Goal: Navigation & Orientation: Find specific page/section

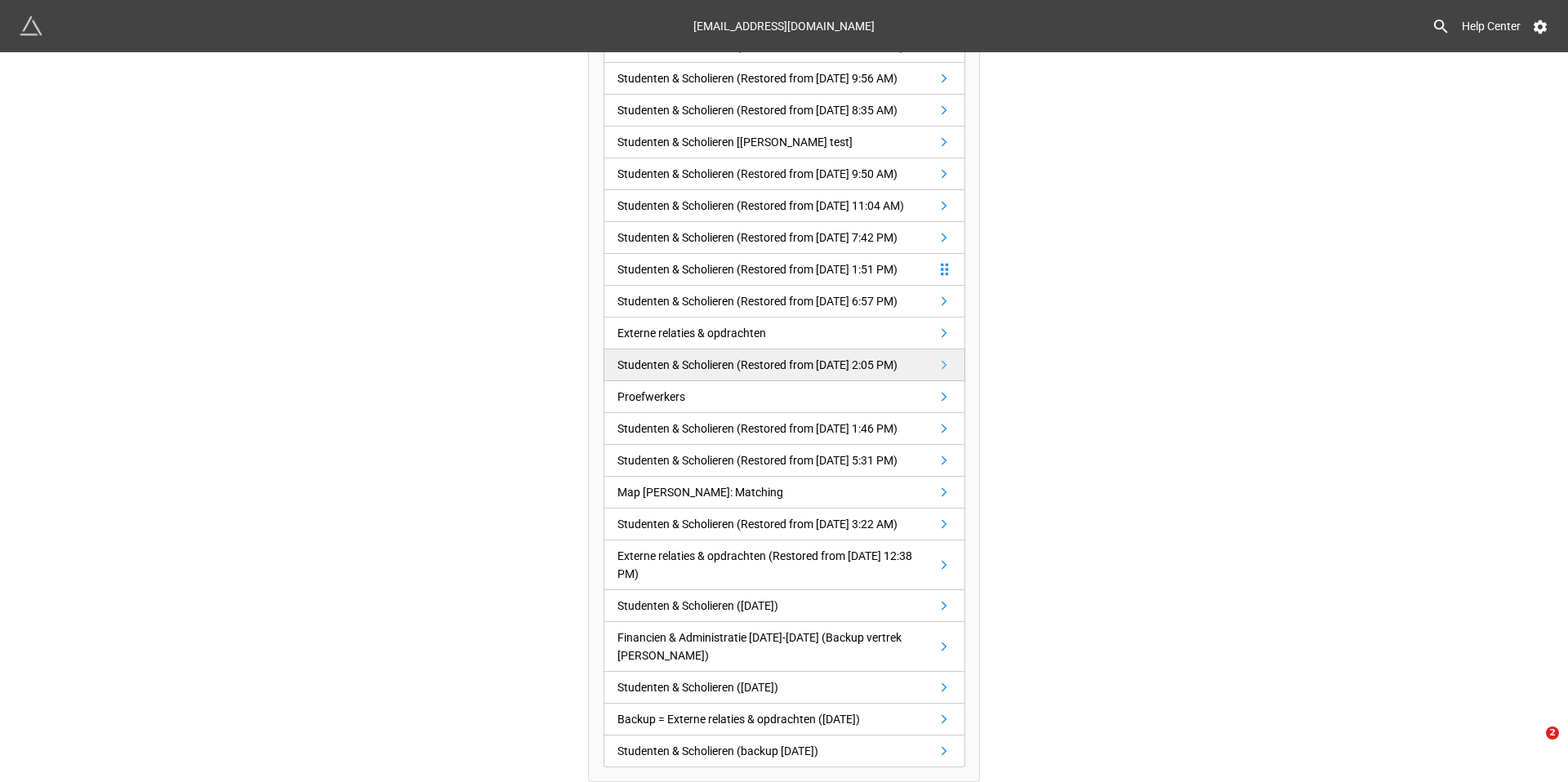
scroll to position [535, 0]
click at [732, 381] on link "Proefwerkers" at bounding box center [784, 397] width 362 height 32
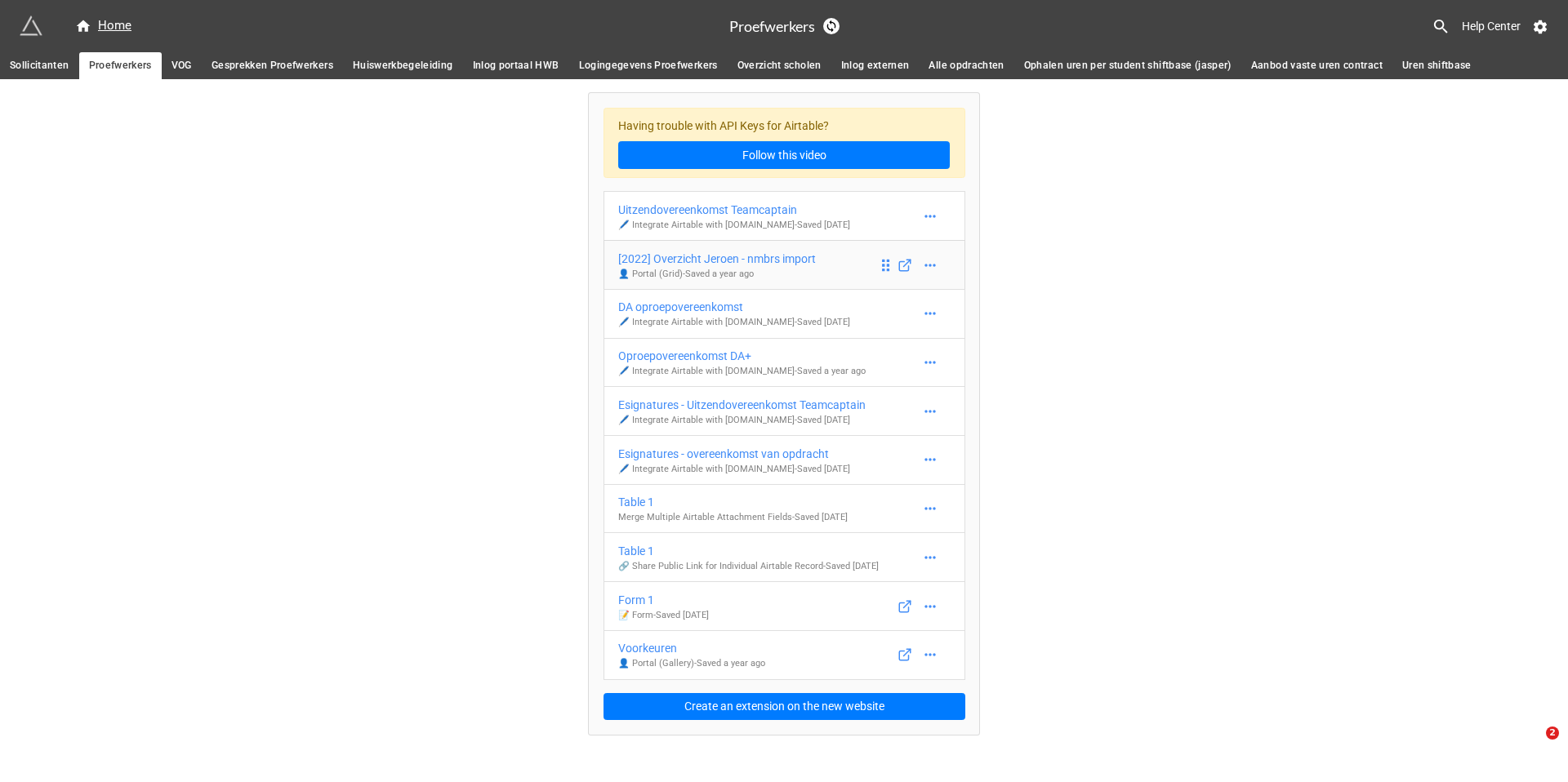
click at [696, 260] on div "[2022] Overzicht Jeroen - nmbrs import" at bounding box center [717, 259] width 198 height 18
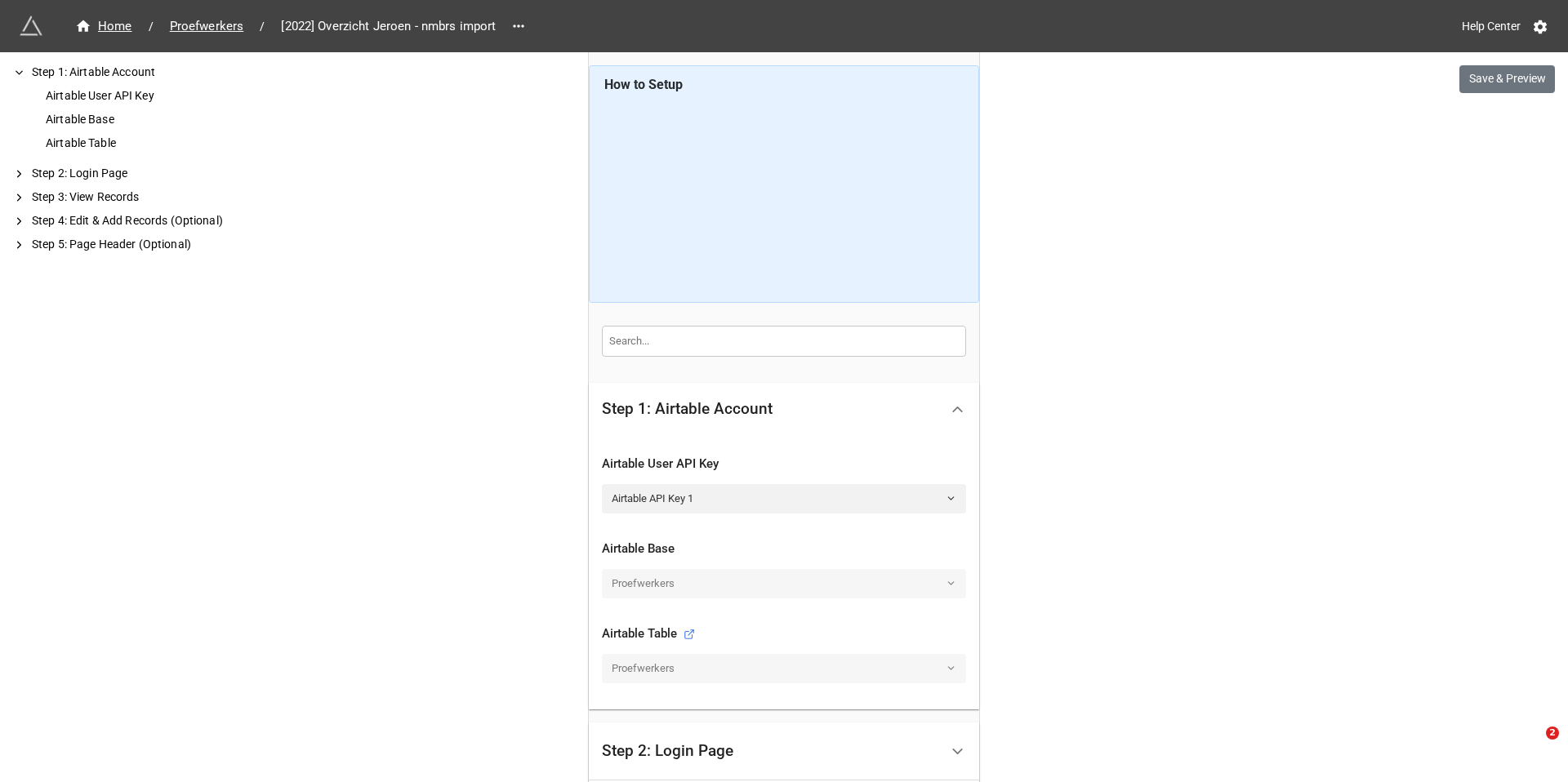
scroll to position [354, 0]
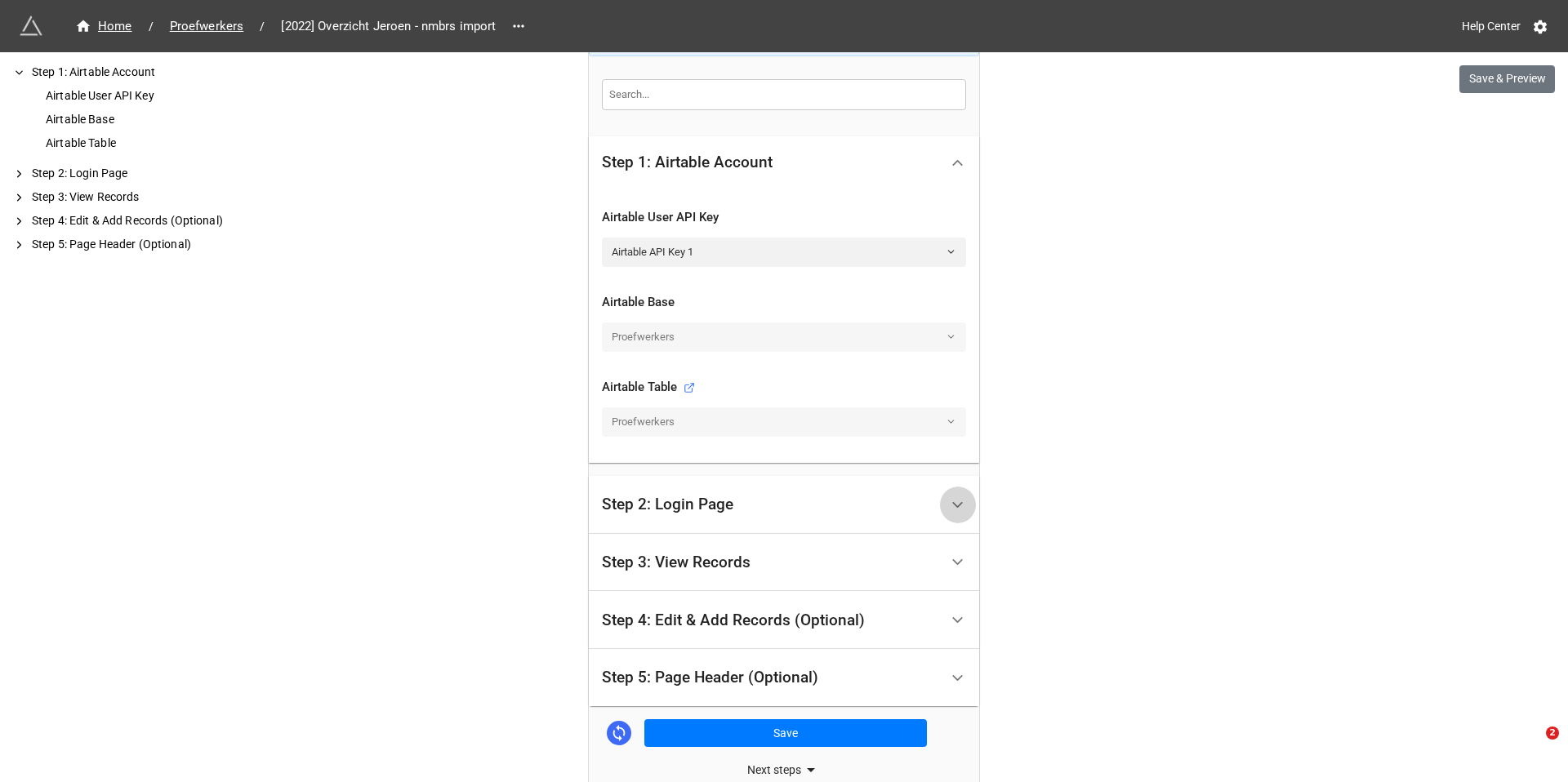
click at [954, 503] on polyline at bounding box center [958, 504] width 9 height 4
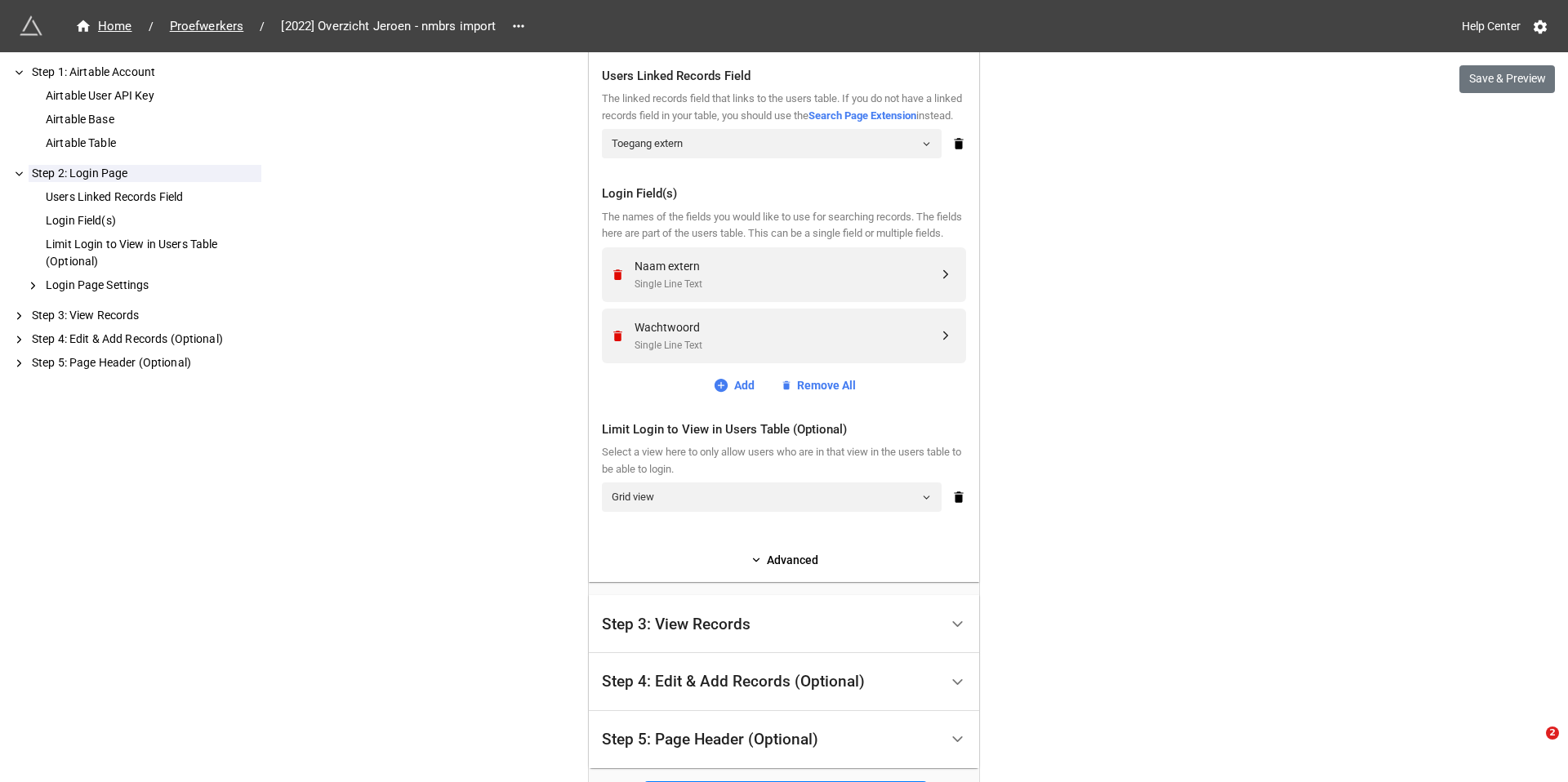
scroll to position [740, 0]
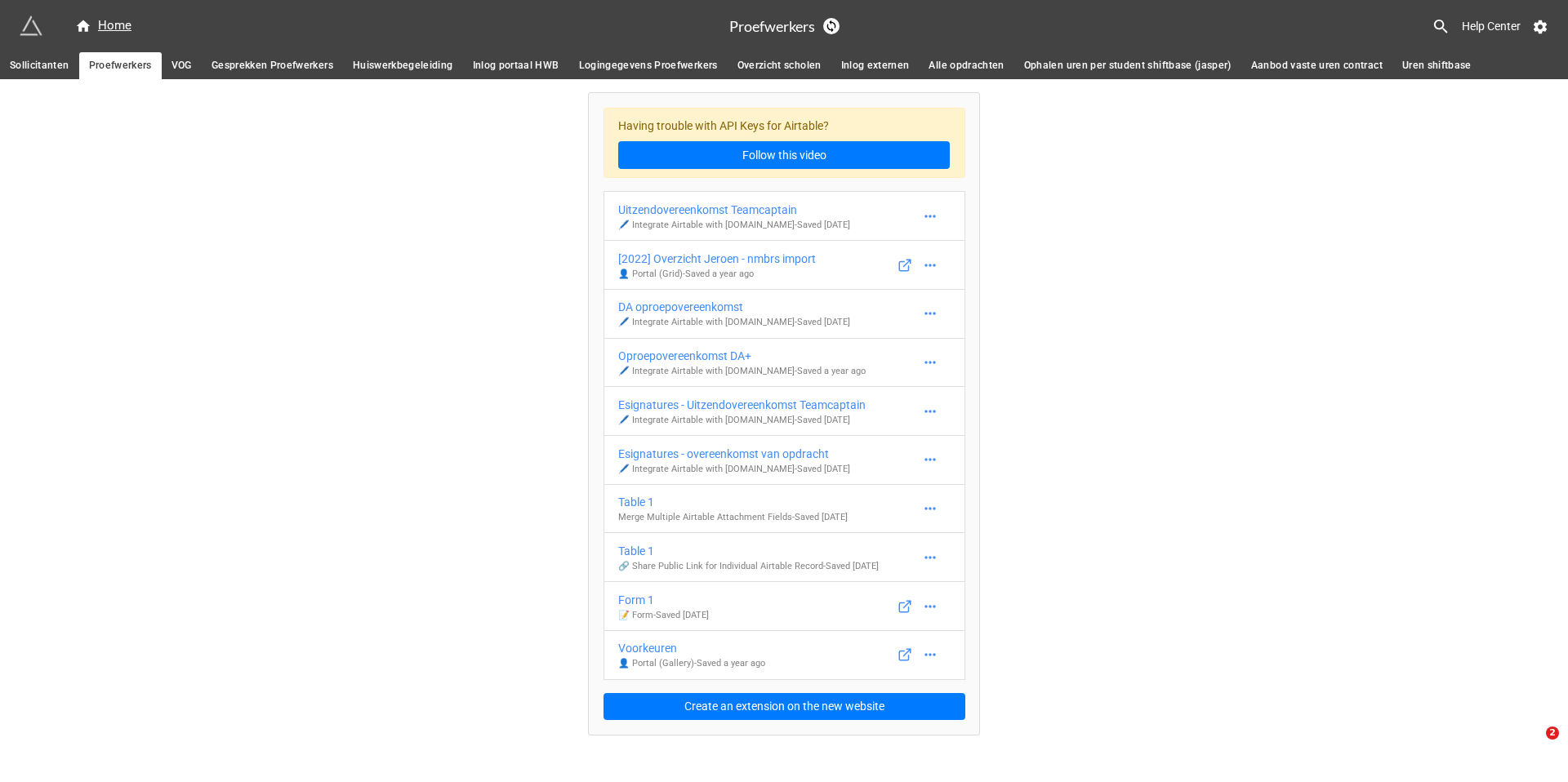
click at [31, 57] on span "Sollicitanten" at bounding box center [40, 66] width 60 height 17
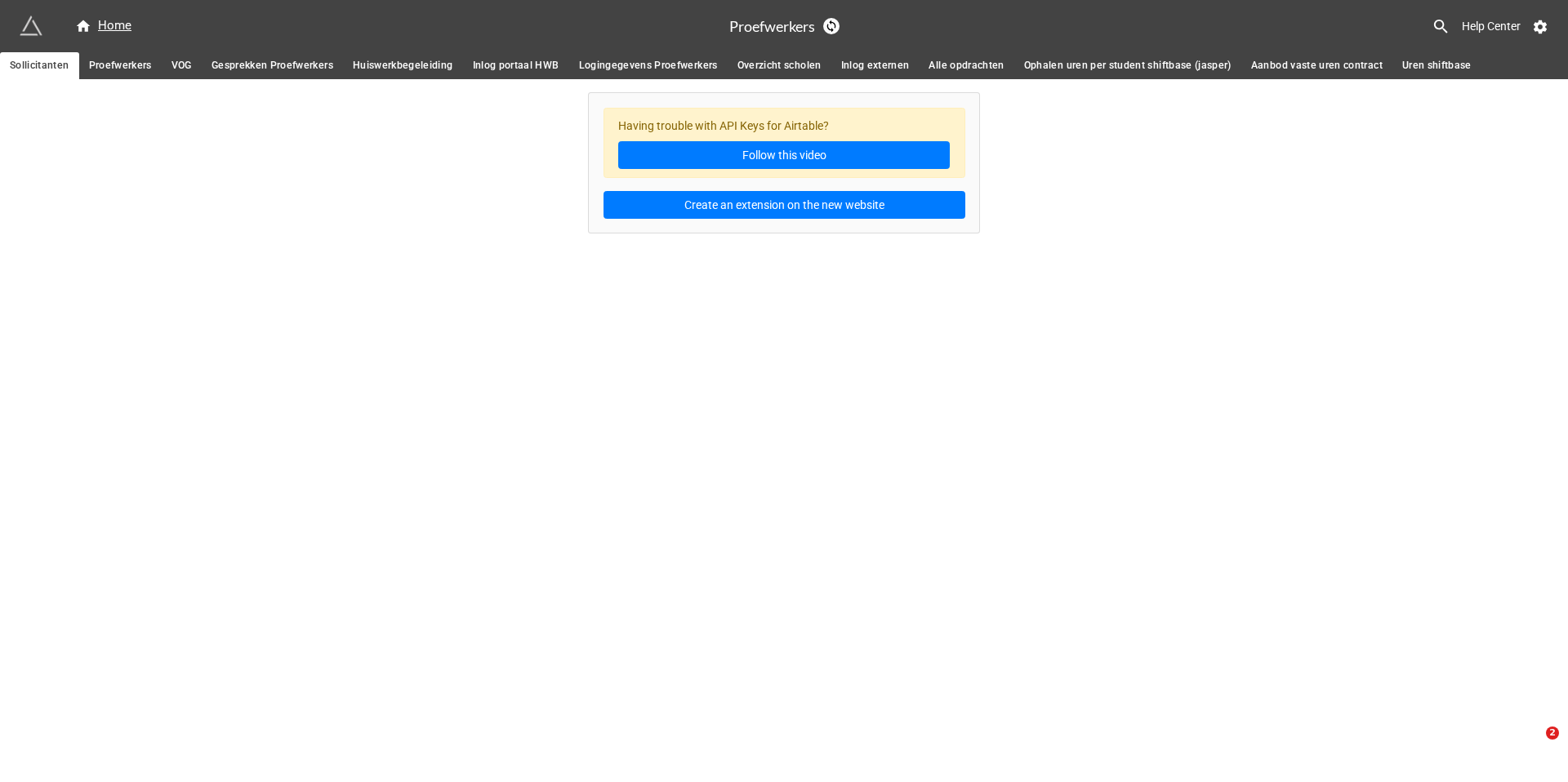
click at [105, 68] on span "Proefwerkers" at bounding box center [121, 66] width 63 height 17
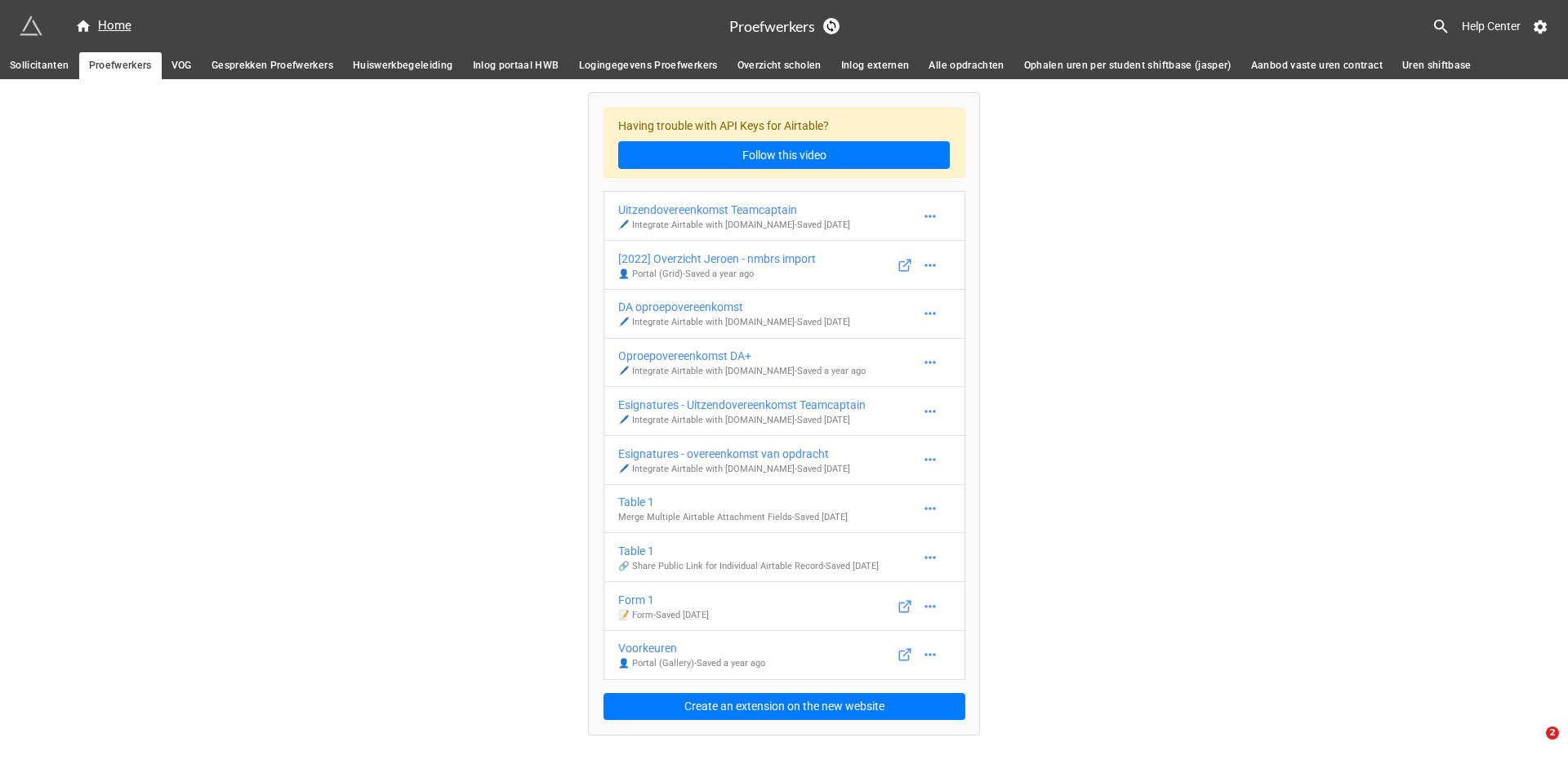
click at [191, 61] on span "VOG" at bounding box center [181, 66] width 21 height 17
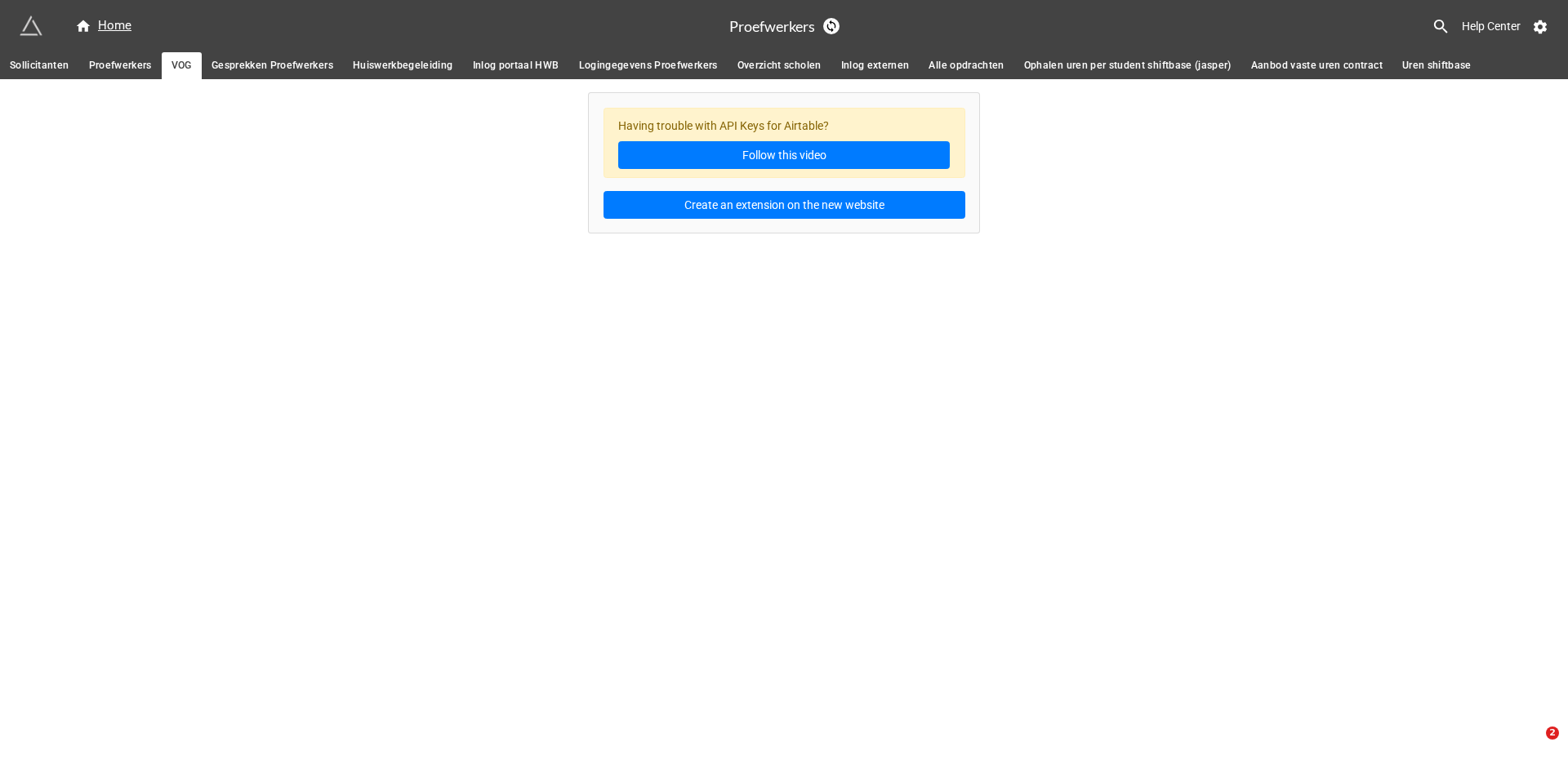
click at [218, 58] on span "Gesprekken Proefwerkers" at bounding box center [272, 66] width 121 height 17
click at [433, 62] on span "Huiswerkbegeleiding" at bounding box center [402, 66] width 101 height 17
drag, startPoint x: 491, startPoint y: 68, endPoint x: 543, endPoint y: 64, distance: 52.2
click at [491, 69] on span "Inlog portaal HWB" at bounding box center [516, 66] width 86 height 17
click at [609, 66] on span "Logingegevens Proefwerkers" at bounding box center [648, 66] width 139 height 17
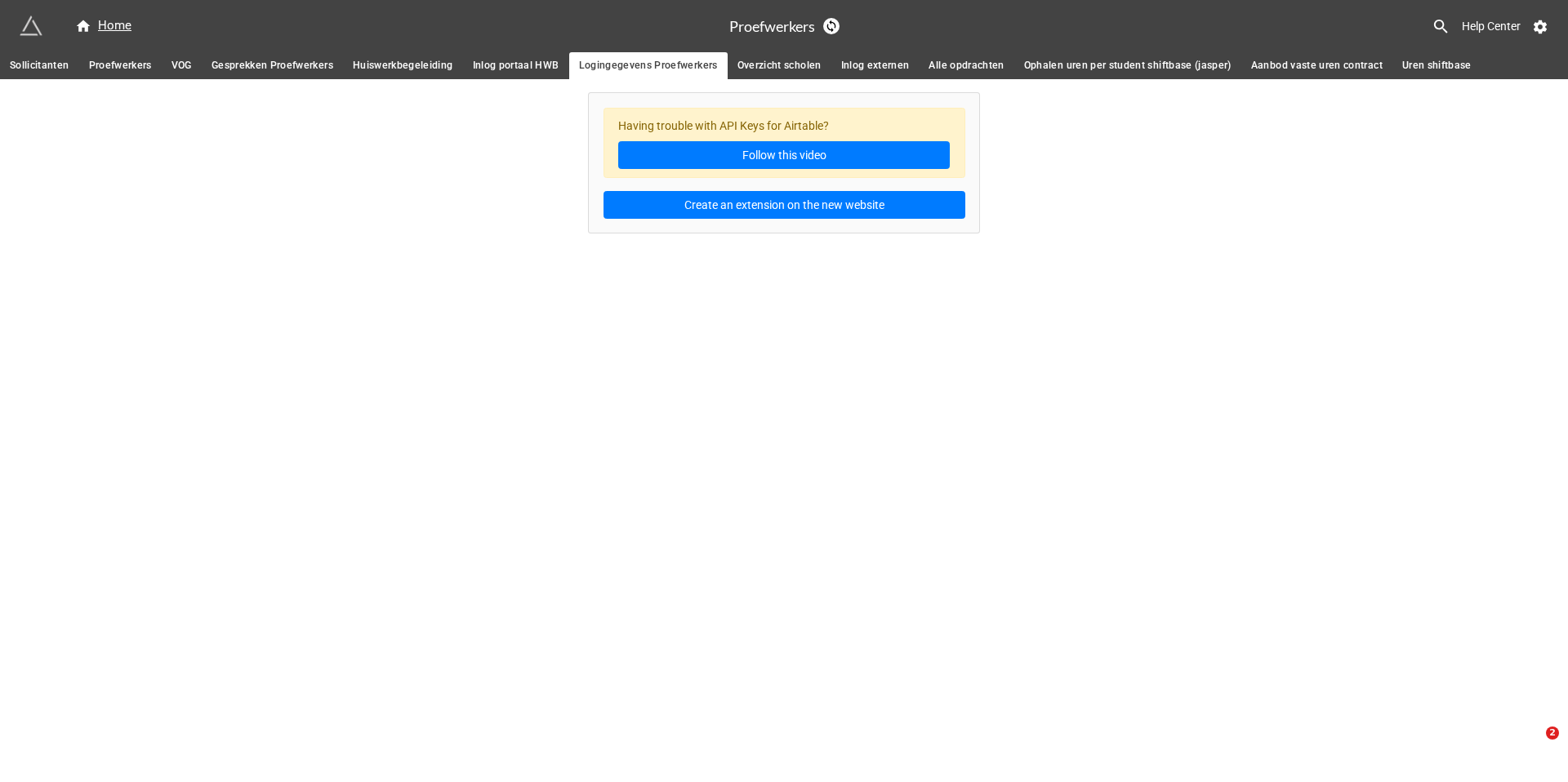
click at [776, 71] on span "Overzicht scholen" at bounding box center [779, 66] width 84 height 17
drag, startPoint x: 866, startPoint y: 72, endPoint x: 944, endPoint y: 69, distance: 78.1
click at [868, 72] on span "Inlog externen" at bounding box center [875, 66] width 69 height 17
click at [963, 67] on span "Alle opdrachten" at bounding box center [966, 66] width 75 height 17
click at [1094, 74] on span "Ophalen uren per student shiftbase (jasper)" at bounding box center [1128, 66] width 208 height 17
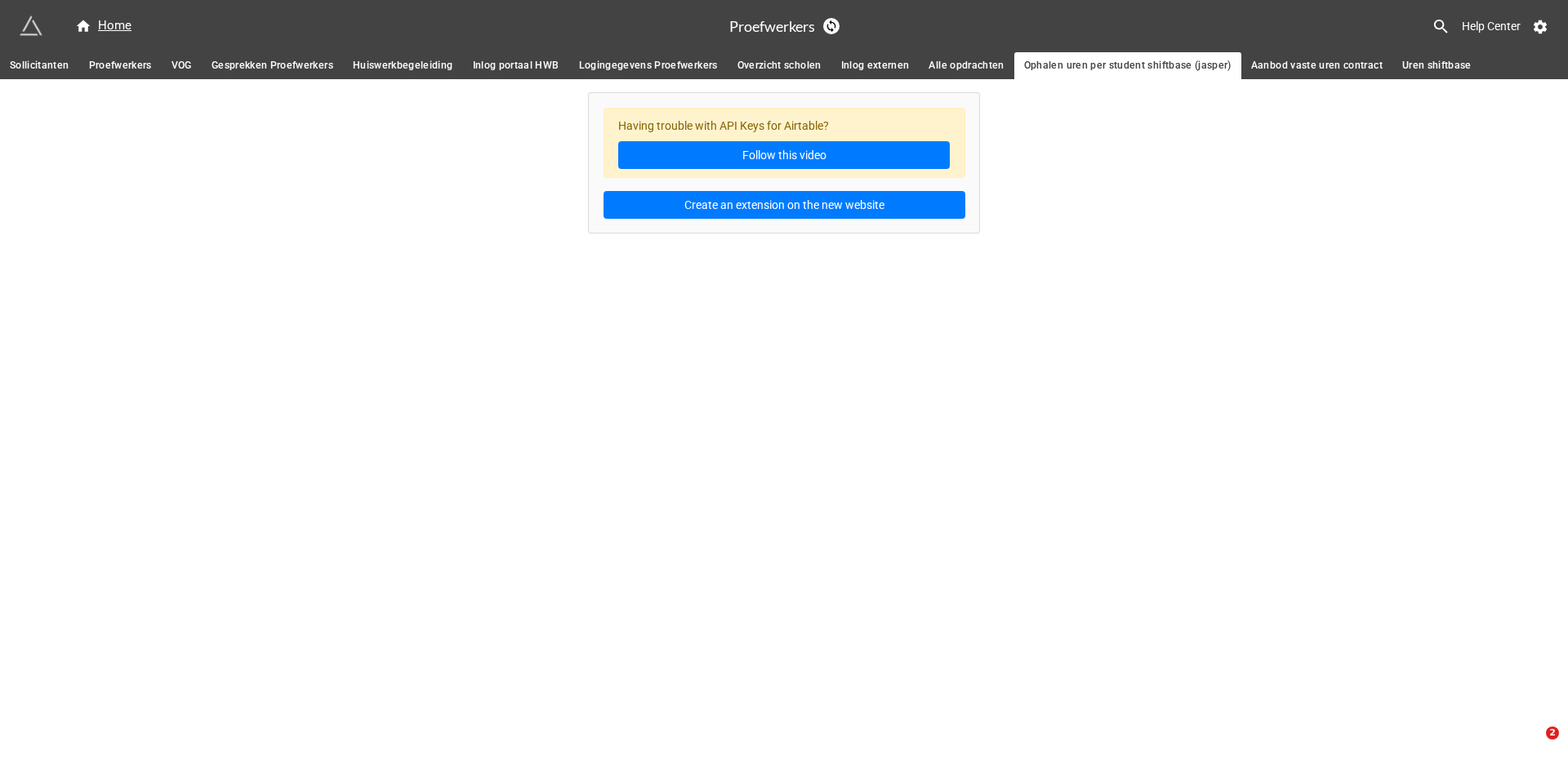
click at [1308, 55] on link "Aanbod vaste uren contract" at bounding box center [1317, 66] width 151 height 27
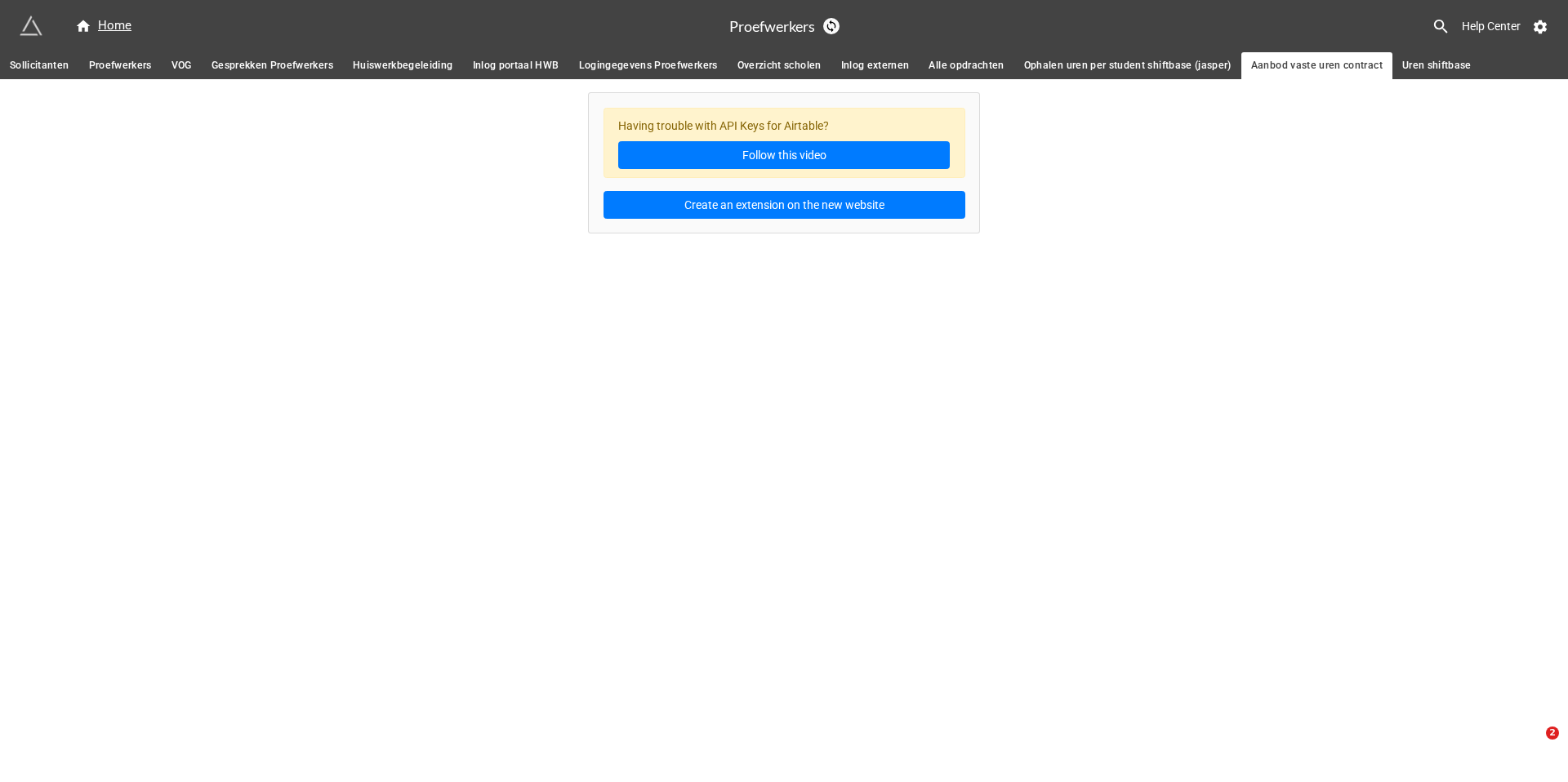
click at [1423, 65] on span "Uren shiftbase" at bounding box center [1437, 66] width 70 height 17
click at [266, 66] on span "Gesprekken Proefwerkers" at bounding box center [272, 66] width 121 height 17
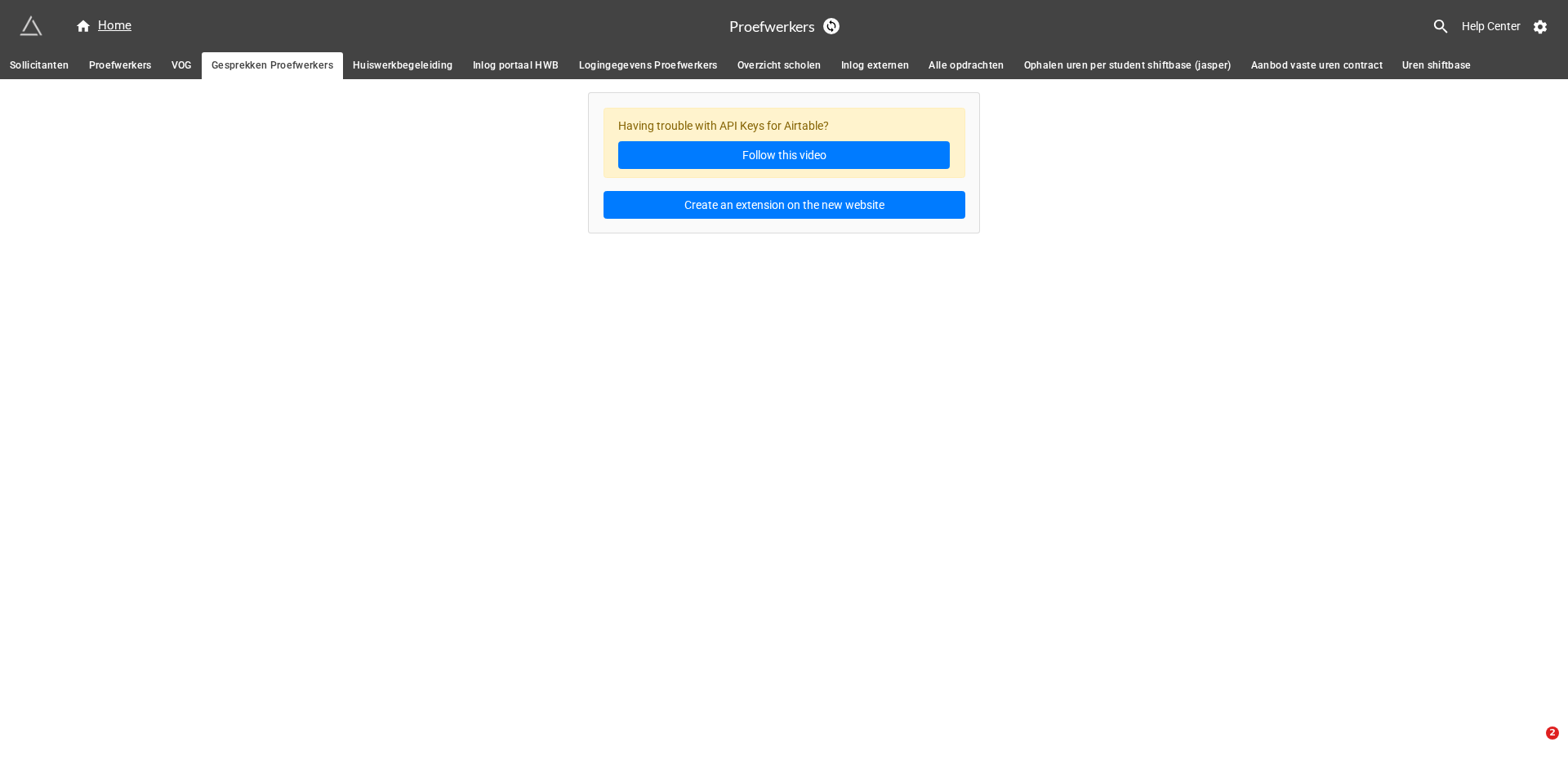
click at [121, 57] on span "Proefwerkers" at bounding box center [121, 66] width 63 height 17
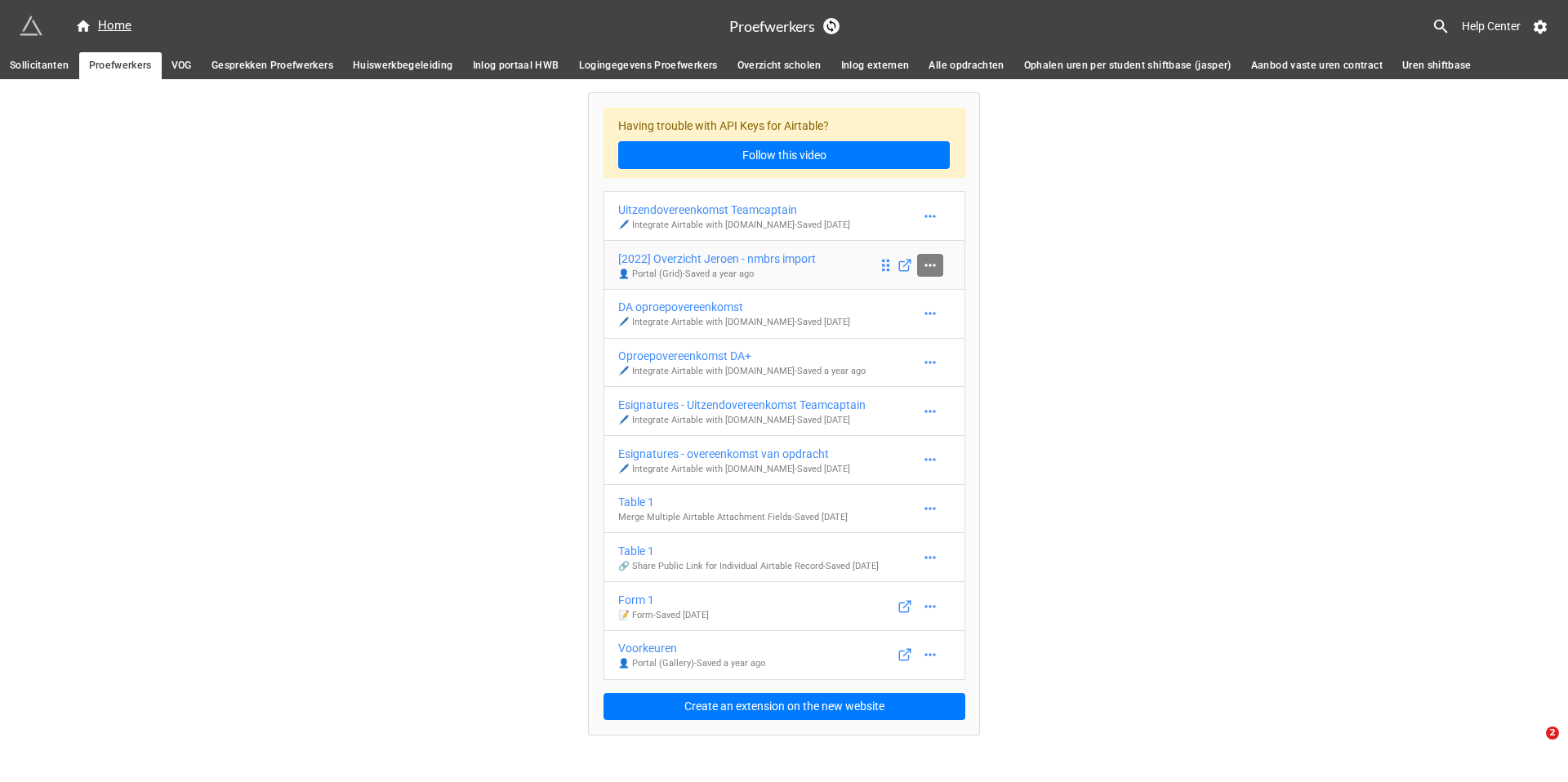
click at [933, 264] on icon at bounding box center [930, 265] width 17 height 17
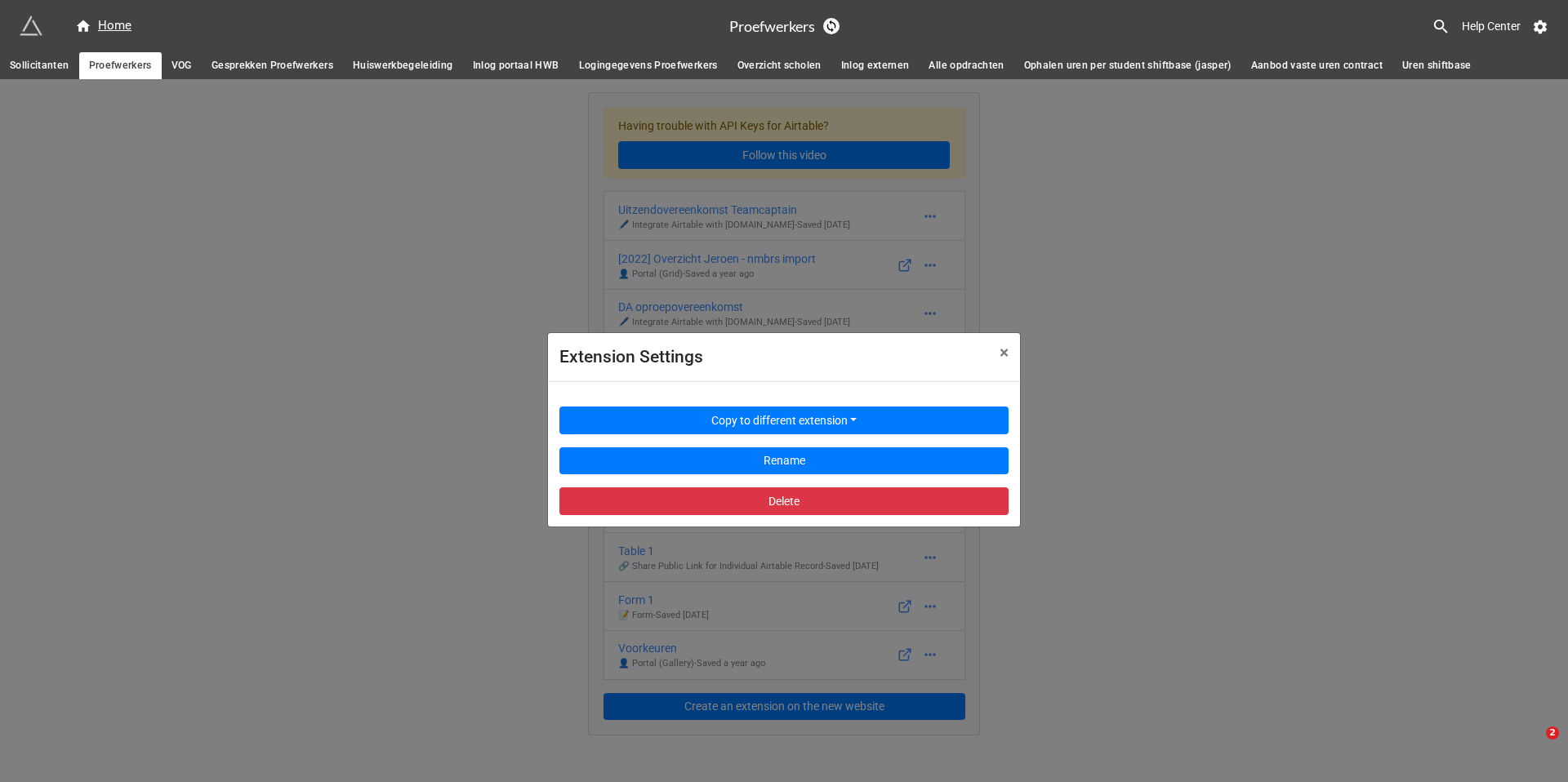
click at [1052, 282] on div "Extension Settings × Close Copy to different extension Rename Delete" at bounding box center [784, 470] width 1568 height 782
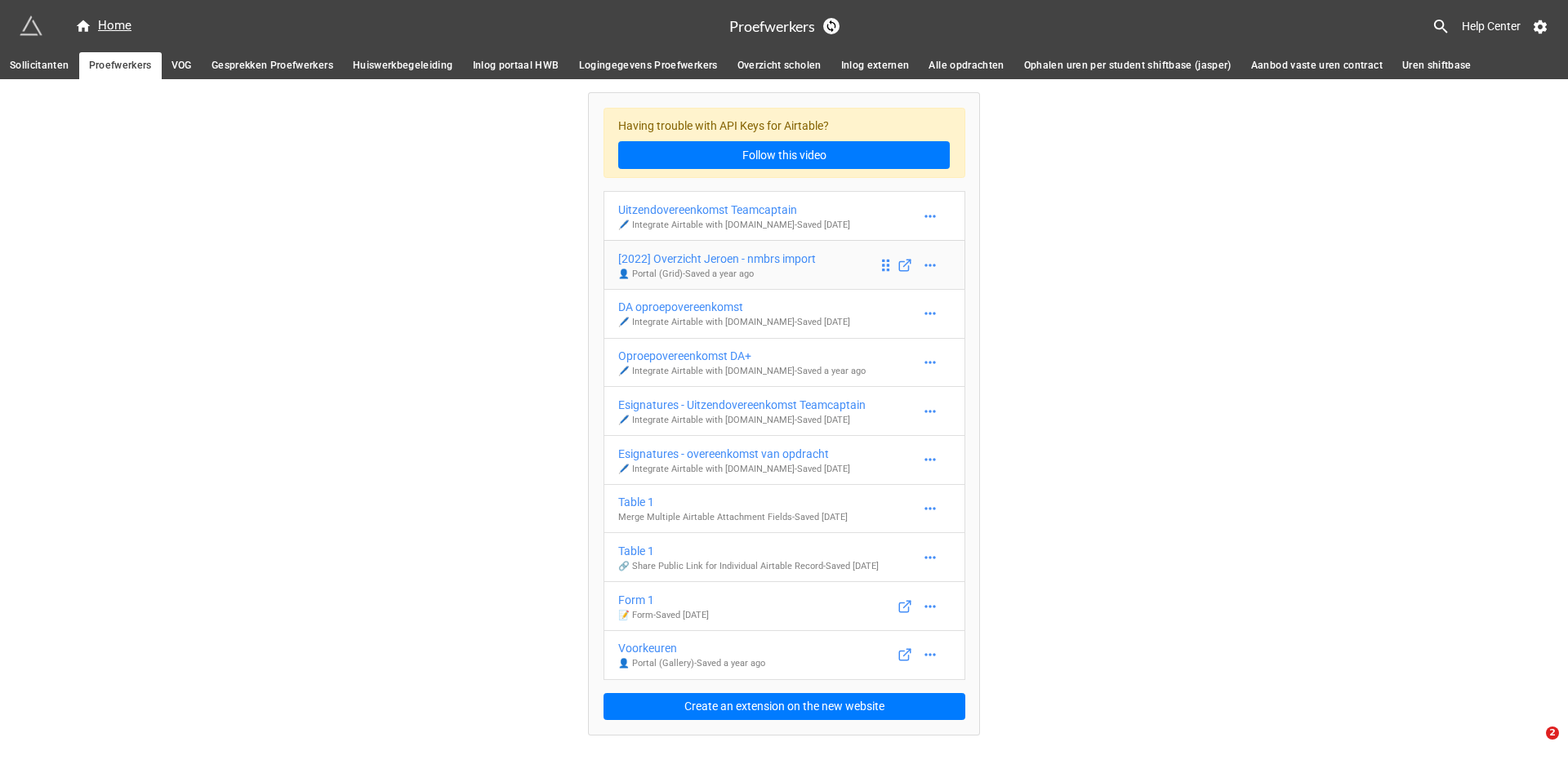
click at [677, 260] on div "[2022] Overzicht Jeroen - nmbrs import" at bounding box center [717, 259] width 198 height 18
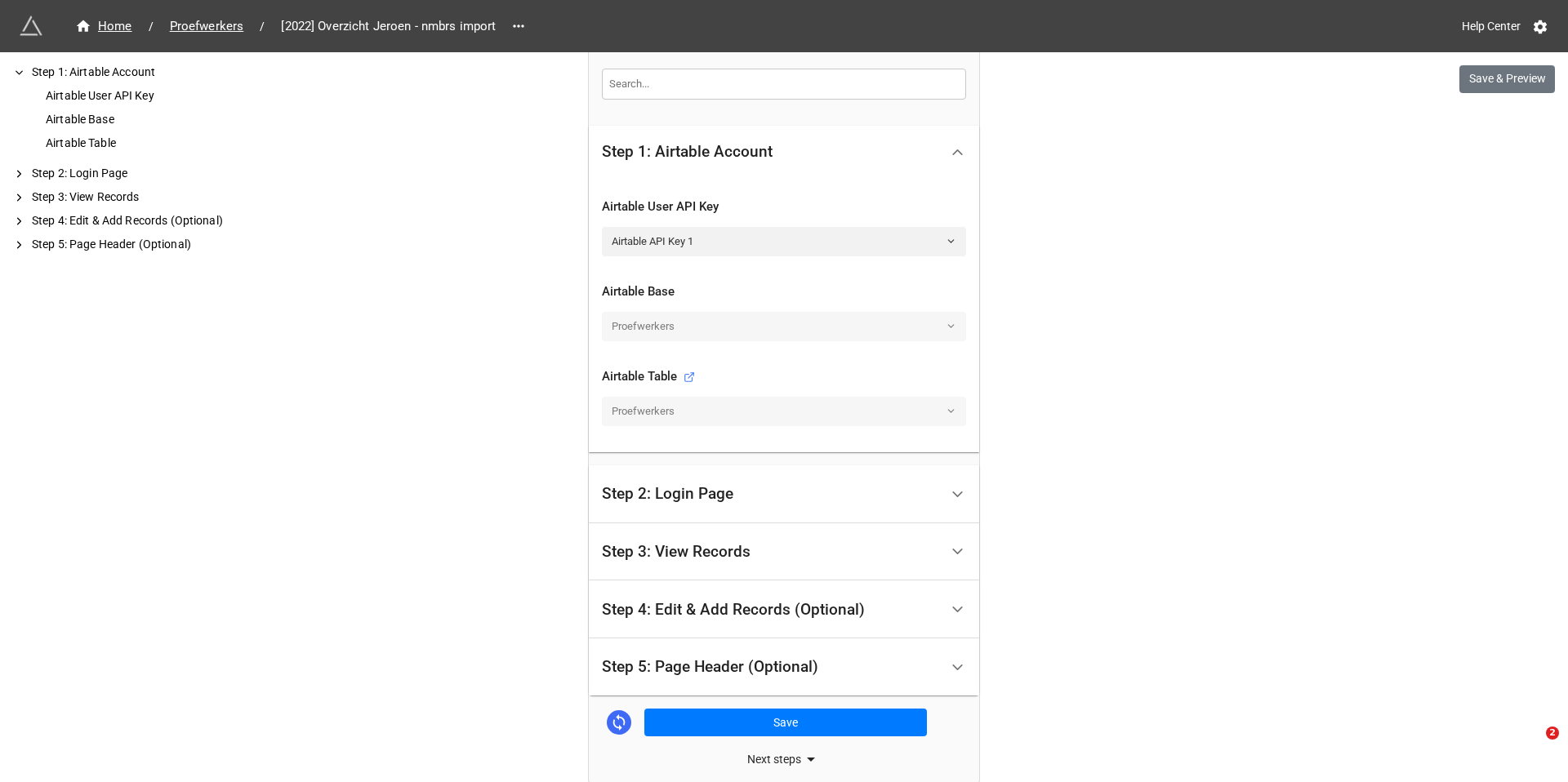
scroll to position [445, 0]
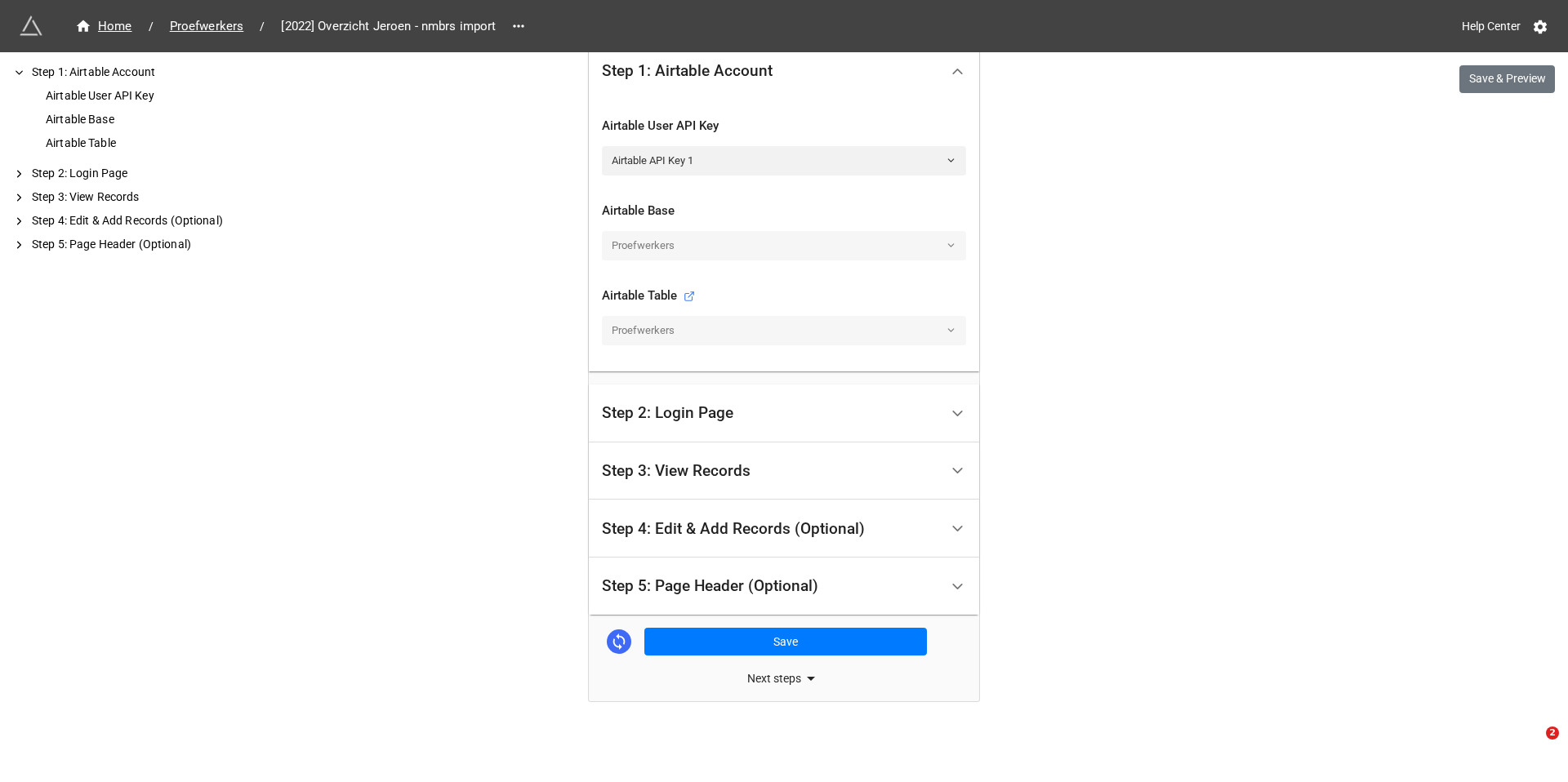
click at [941, 413] on div at bounding box center [958, 414] width 37 height 37
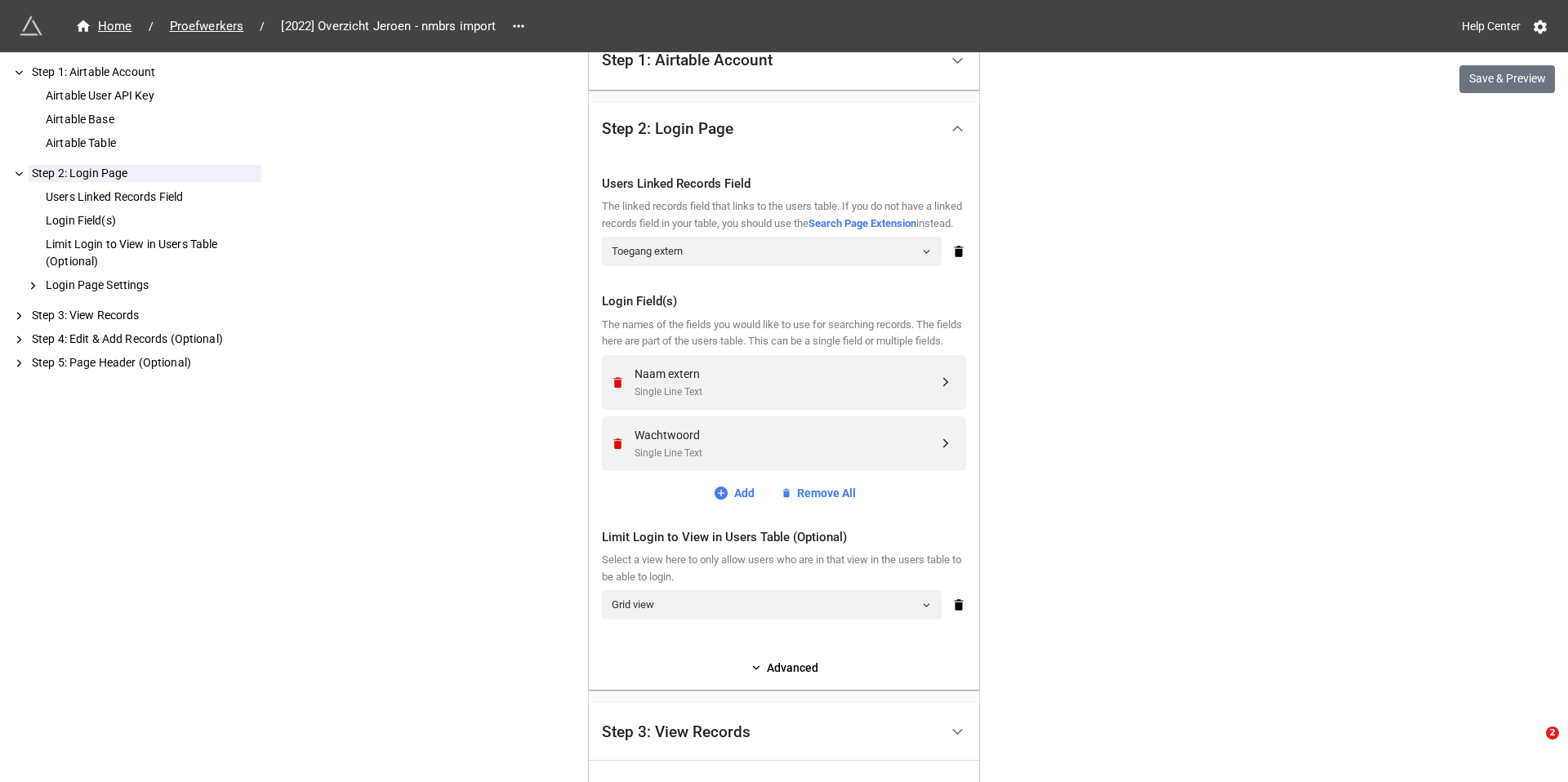
scroll to position [739, 0]
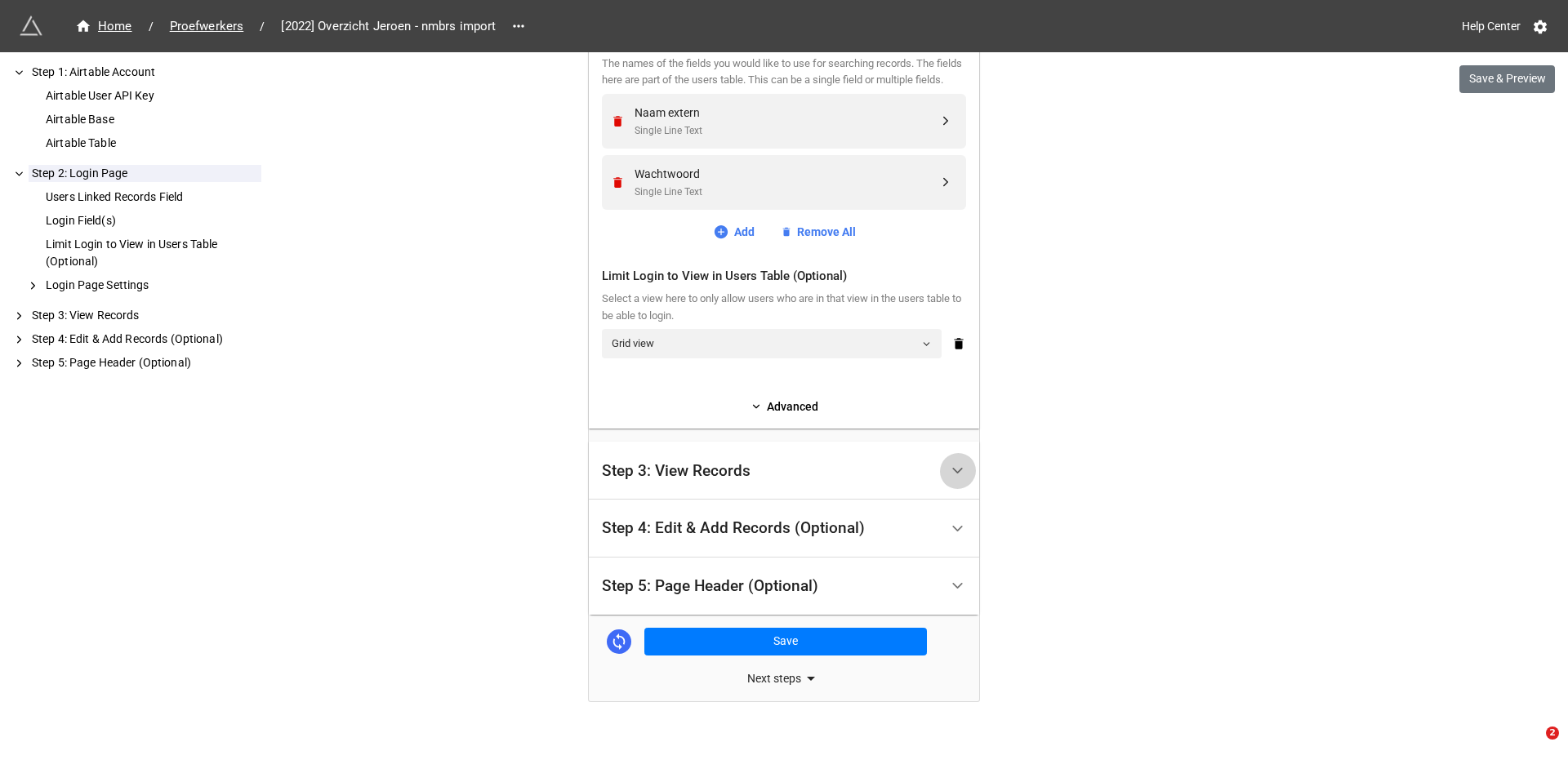
click at [950, 464] on icon at bounding box center [958, 470] width 17 height 17
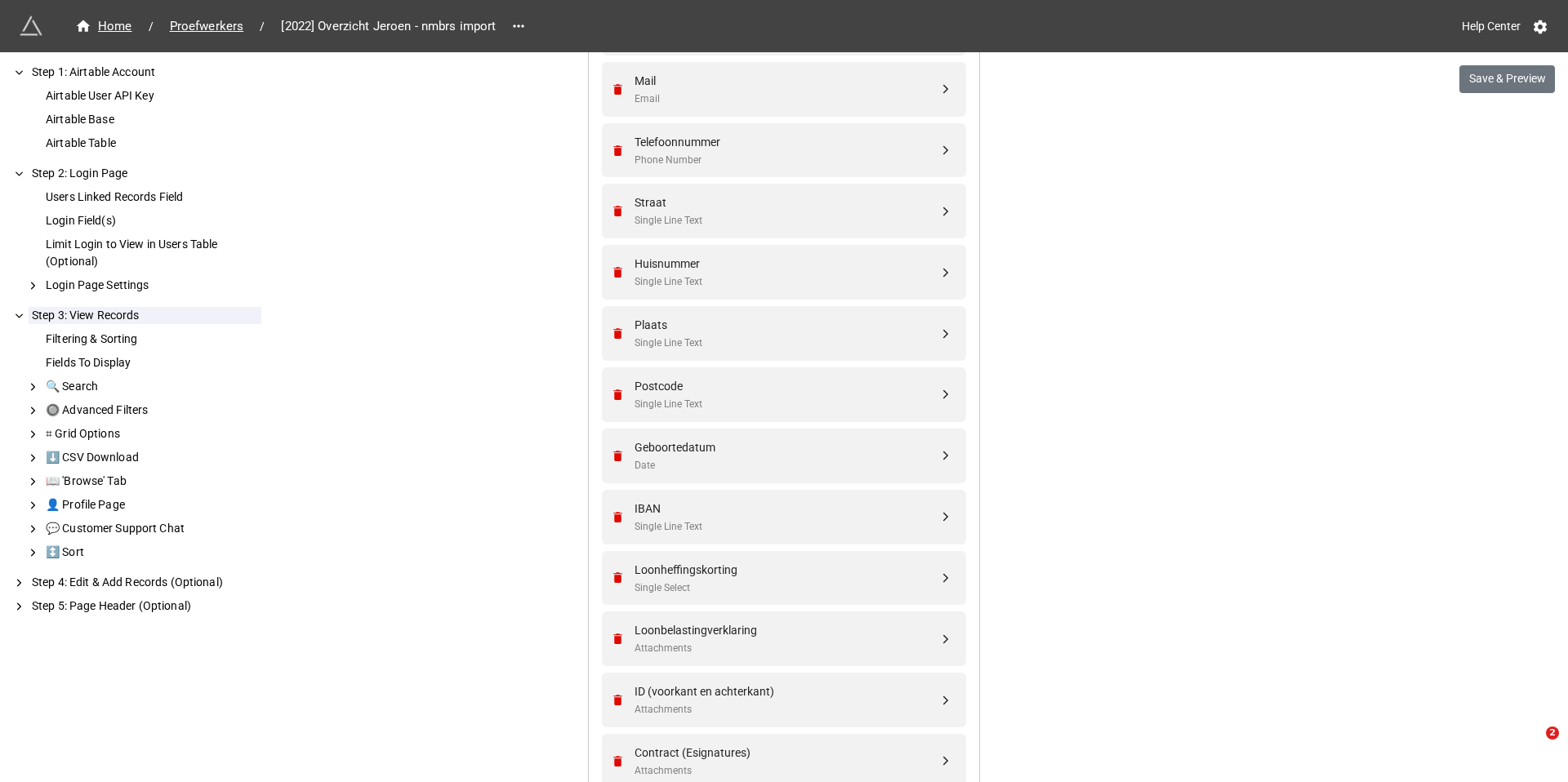
scroll to position [1376, 0]
